Goal: Book appointment/travel/reservation

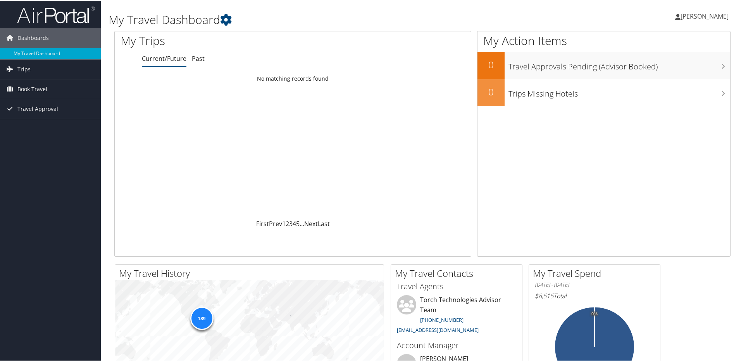
click at [24, 84] on span "Book Travel" at bounding box center [32, 88] width 30 height 19
click at [33, 126] on link "Book/Manage Online Trips" at bounding box center [50, 127] width 101 height 12
